Goal: Browse casually

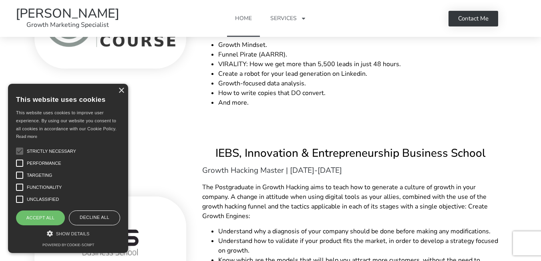
scroll to position [2003, 0]
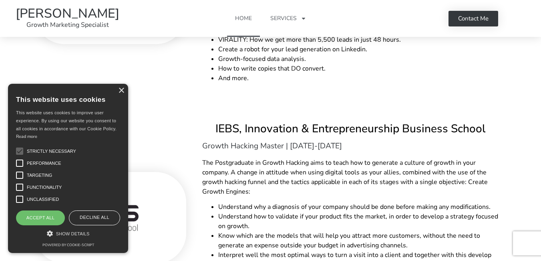
click at [238, 73] on li "And more." at bounding box center [358, 78] width 280 height 10
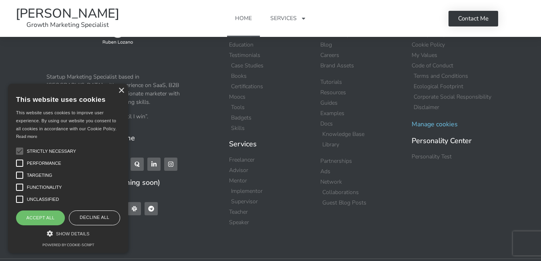
scroll to position [5258, 0]
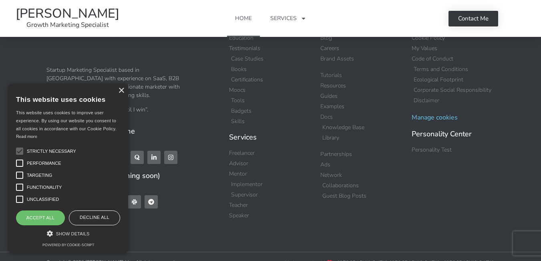
click at [125, 96] on div "× This website uses cookies This website uses cookies to improve user experienc…" at bounding box center [68, 168] width 120 height 169
click at [122, 93] on div "×" at bounding box center [121, 91] width 6 height 6
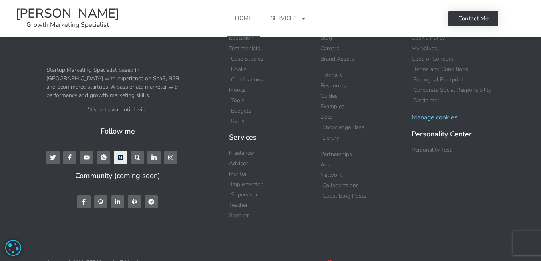
click at [119, 155] on icon at bounding box center [119, 157] width 5 height 5
click at [84, 155] on icon at bounding box center [87, 157] width 6 height 4
click at [85, 154] on icon at bounding box center [87, 157] width 6 height 6
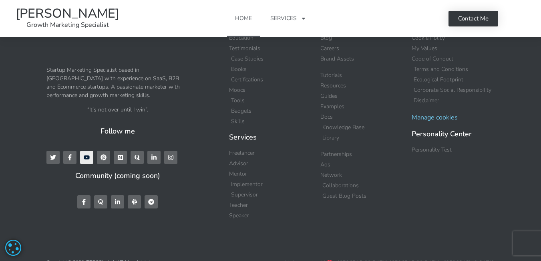
click at [85, 154] on icon at bounding box center [87, 157] width 6 height 6
click at [89, 154] on icon at bounding box center [87, 157] width 6 height 6
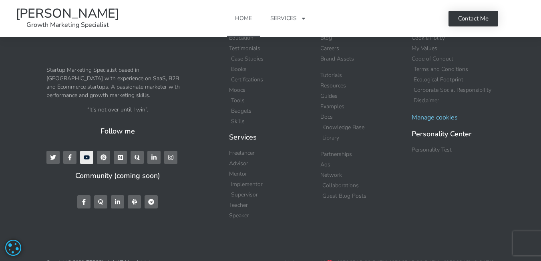
click at [89, 155] on icon at bounding box center [87, 157] width 6 height 4
click at [108, 6] on link "[PERSON_NAME]" at bounding box center [68, 13] width 104 height 17
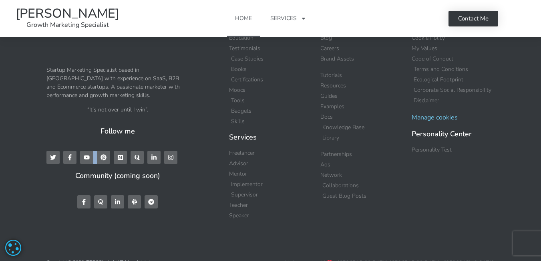
click at [108, 6] on link "[PERSON_NAME]" at bounding box center [68, 13] width 104 height 17
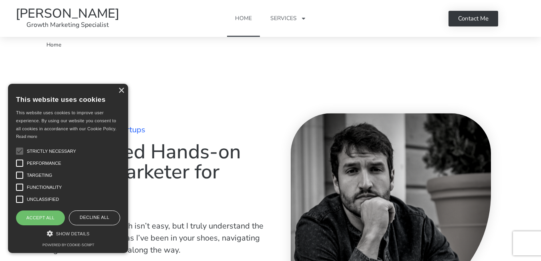
click at [223, 149] on h1 "Experienced Hands-on Growth Marketer for Startups" at bounding box center [150, 172] width 232 height 60
click at [119, 92] on div "×" at bounding box center [121, 91] width 6 height 6
